Goal: Check status

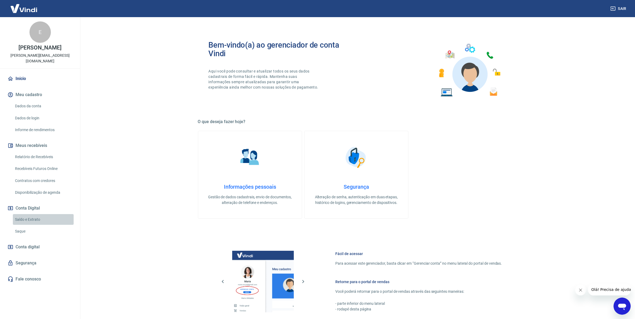
click at [41, 216] on link "Saldo e Extrato" at bounding box center [43, 219] width 61 height 11
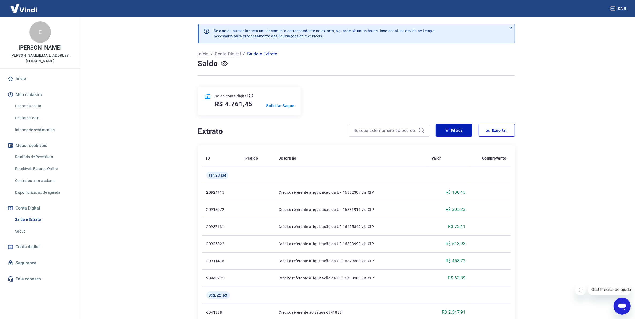
click at [32, 153] on link "Relatório de Recebíveis" at bounding box center [43, 157] width 61 height 11
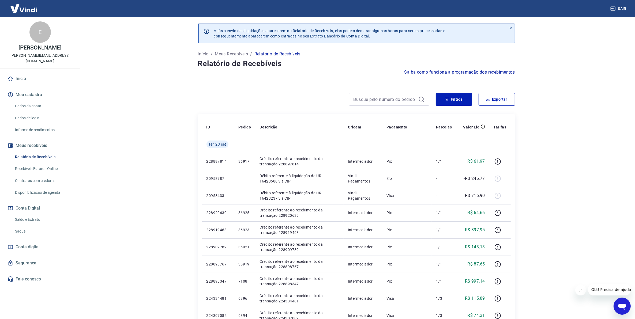
click at [41, 214] on link "Saldo e Extrato" at bounding box center [43, 219] width 61 height 11
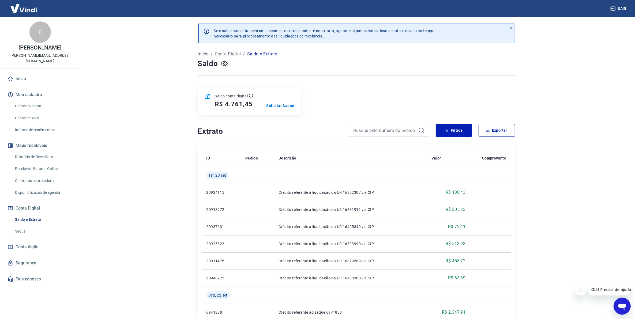
click at [13, 152] on link "Relatório de Recebíveis" at bounding box center [43, 157] width 61 height 11
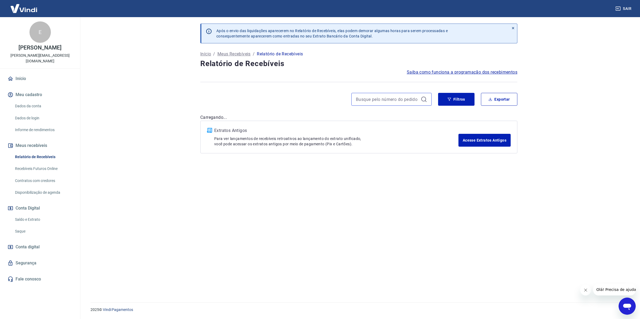
click at [402, 102] on input at bounding box center [387, 99] width 63 height 8
paste input "6872"
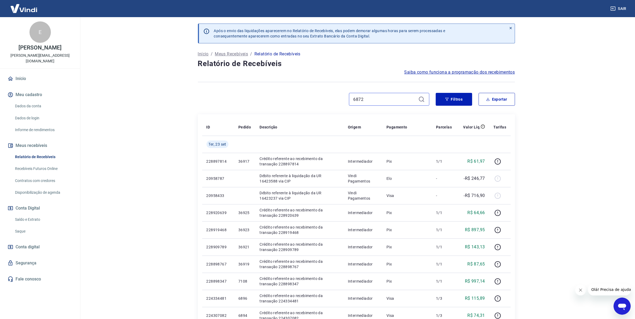
paste input "6872"
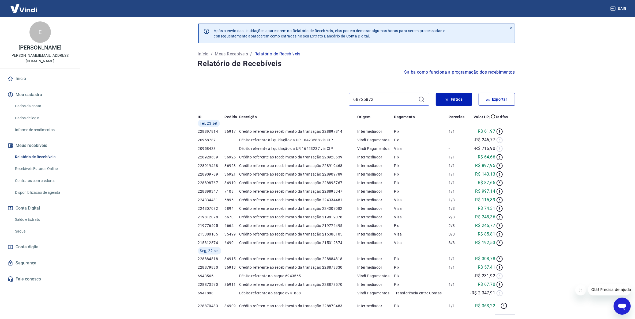
drag, startPoint x: 403, startPoint y: 103, endPoint x: 343, endPoint y: 104, distance: 59.7
click at [343, 104] on div "68726872" at bounding box center [313, 99] width 231 height 13
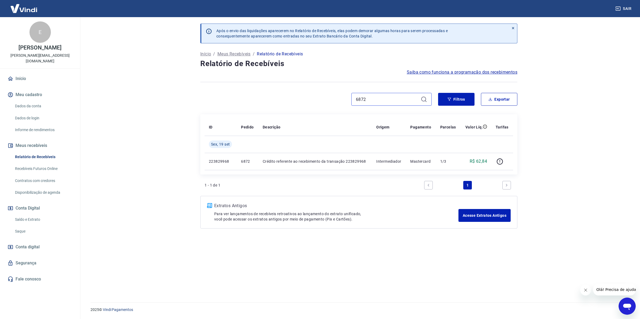
type input "6872"
